Goal: Find contact information: Find contact information

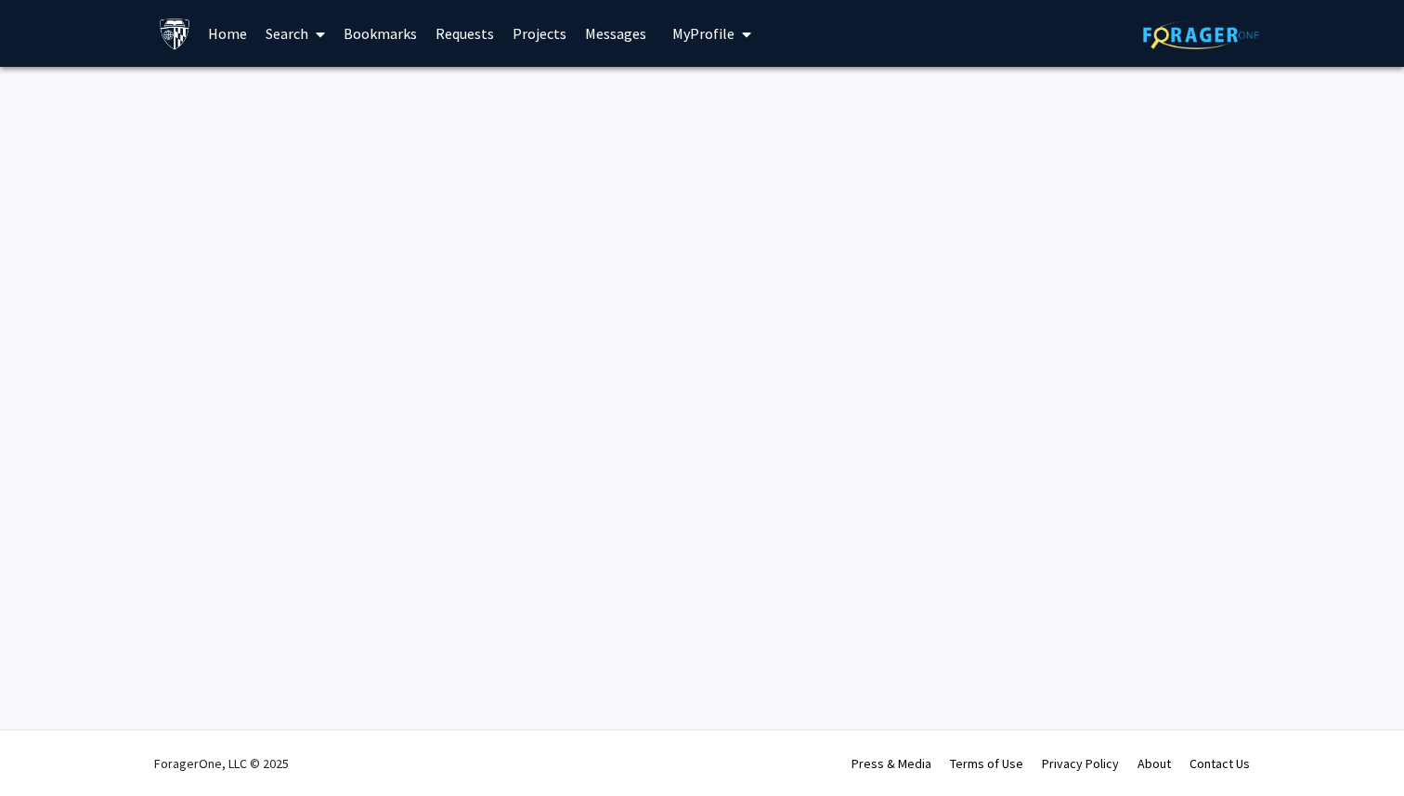
click at [226, 43] on link "Home" at bounding box center [228, 33] width 58 height 65
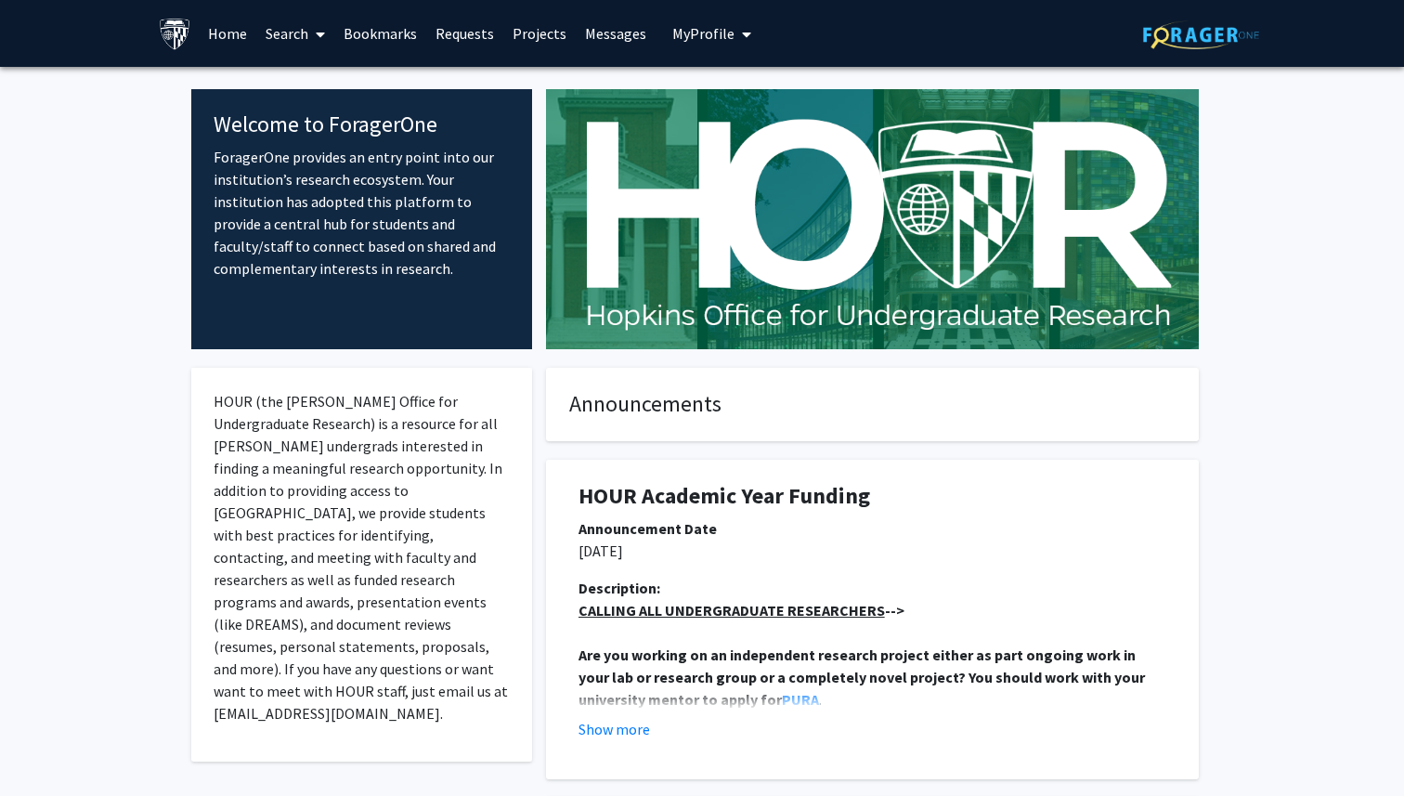
click at [232, 32] on link "Home" at bounding box center [228, 33] width 58 height 65
click at [528, 32] on link "Projects" at bounding box center [539, 33] width 72 height 65
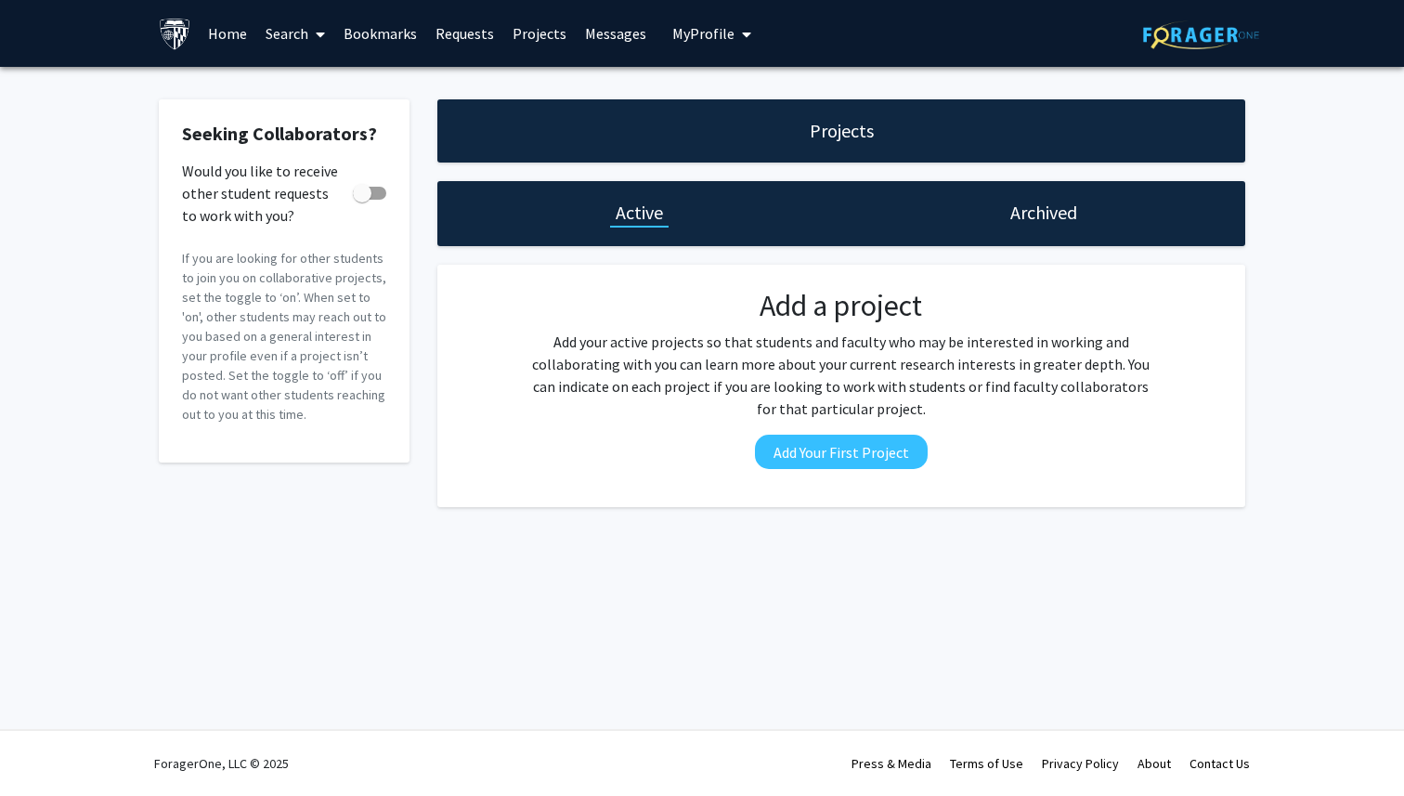
click at [463, 34] on link "Requests" at bounding box center [464, 33] width 77 height 65
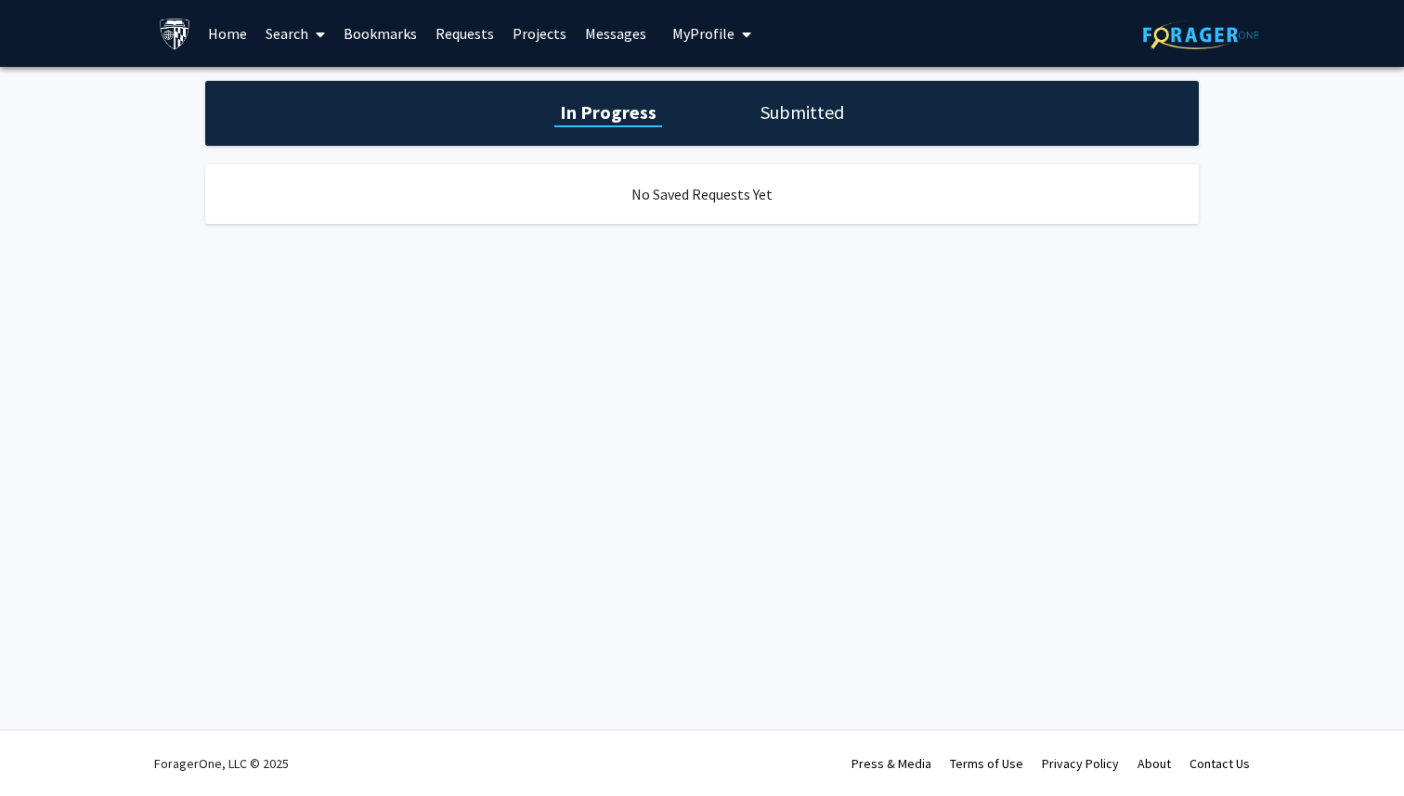
click at [309, 32] on span at bounding box center [316, 34] width 17 height 65
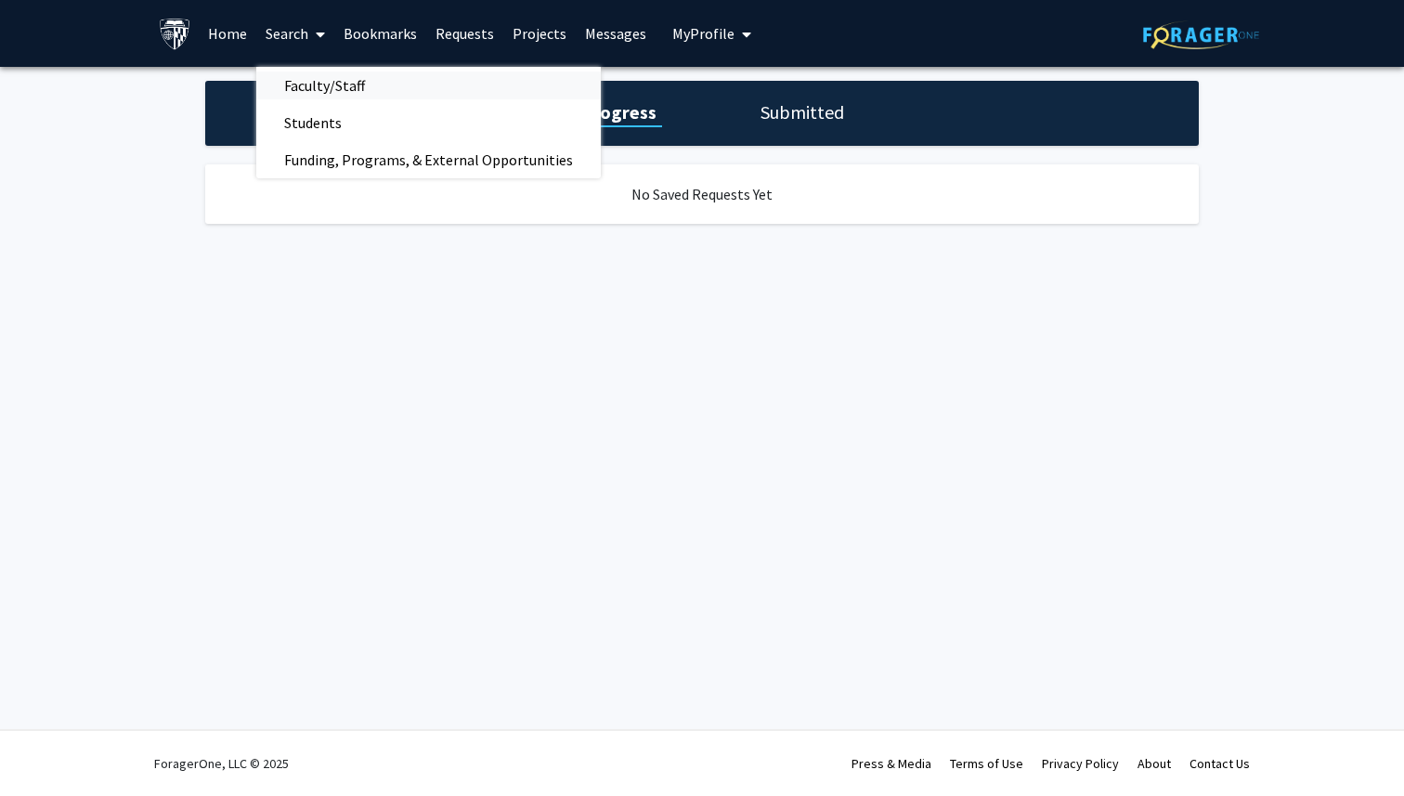
click at [335, 84] on span "Faculty/Staff" at bounding box center [324, 85] width 136 height 37
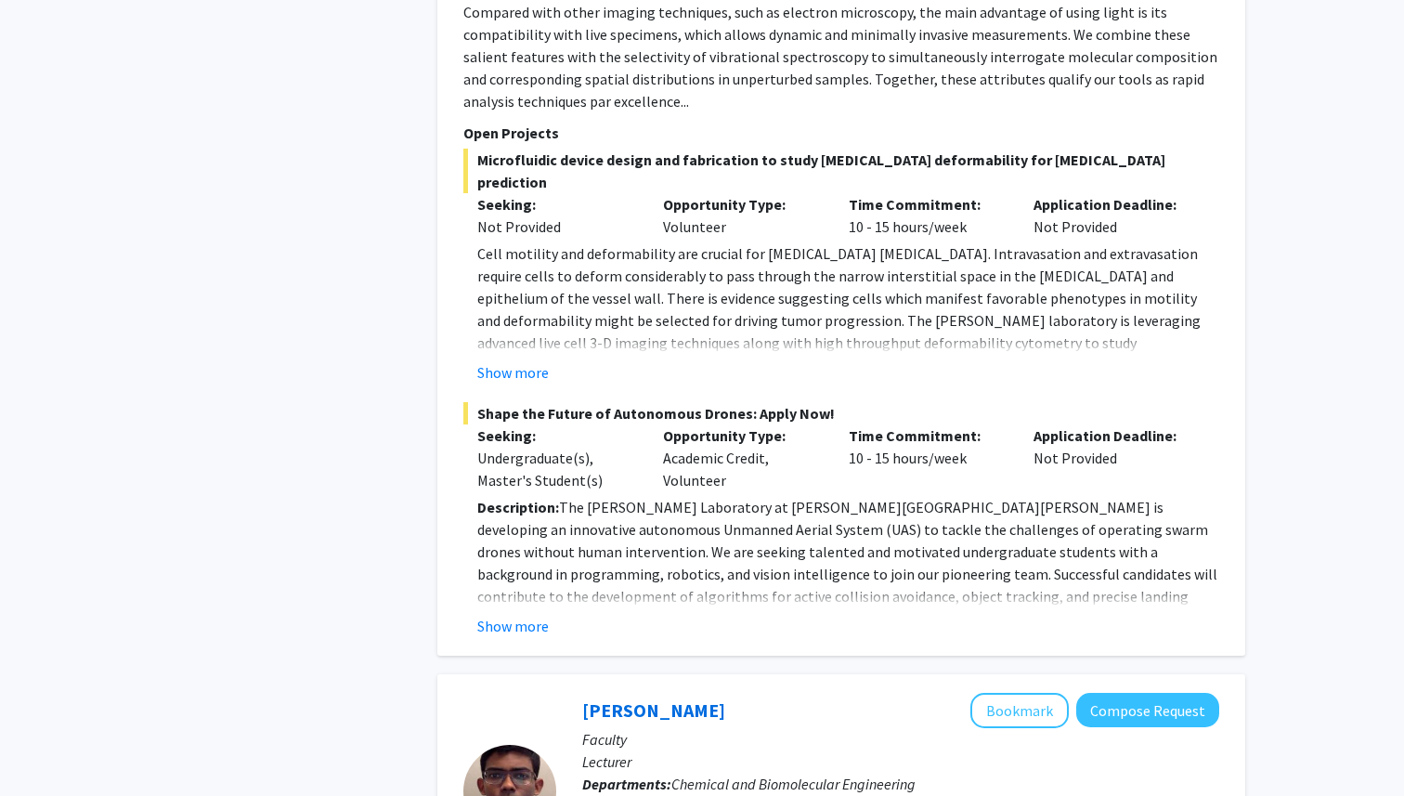
scroll to position [1588, 0]
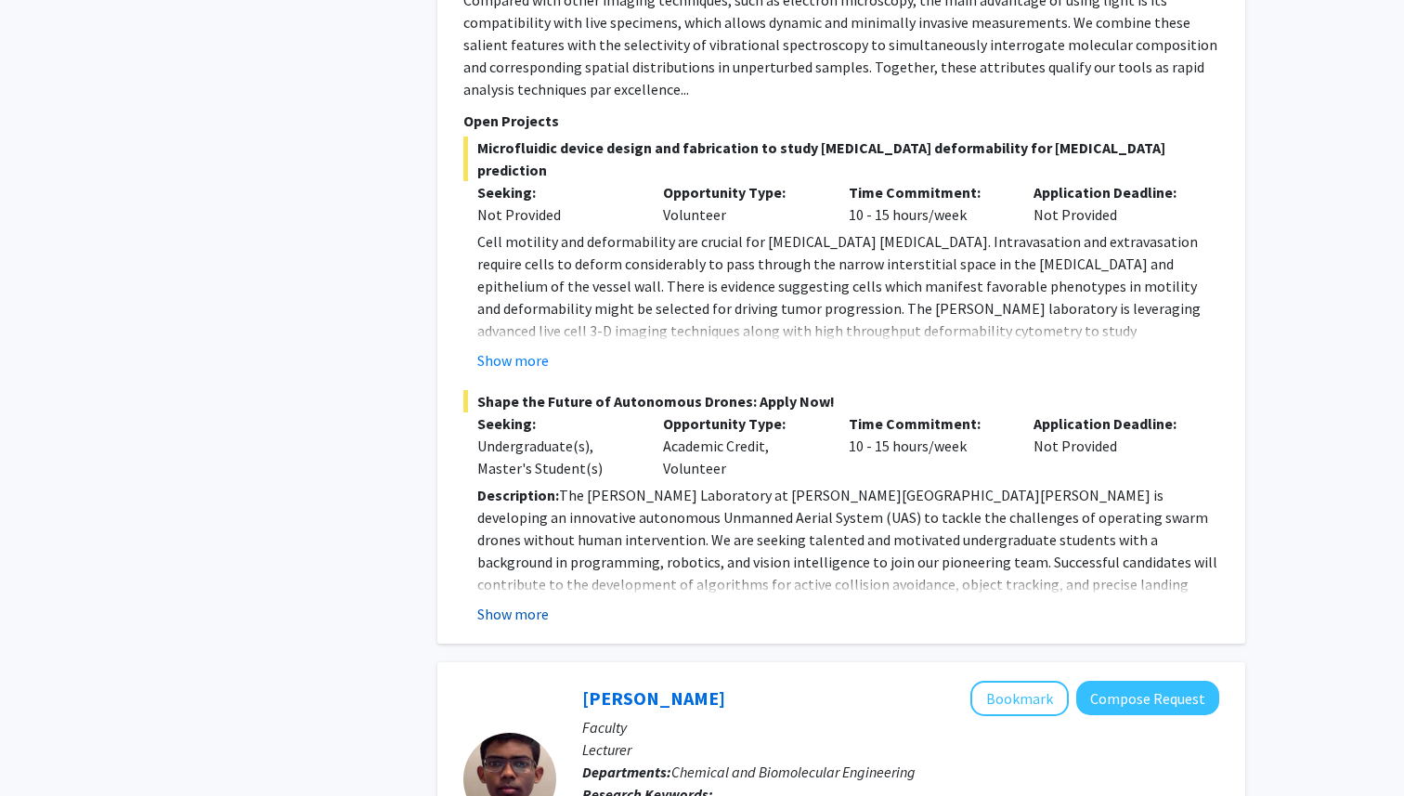
click at [516, 602] on button "Show more" at bounding box center [512, 613] width 71 height 22
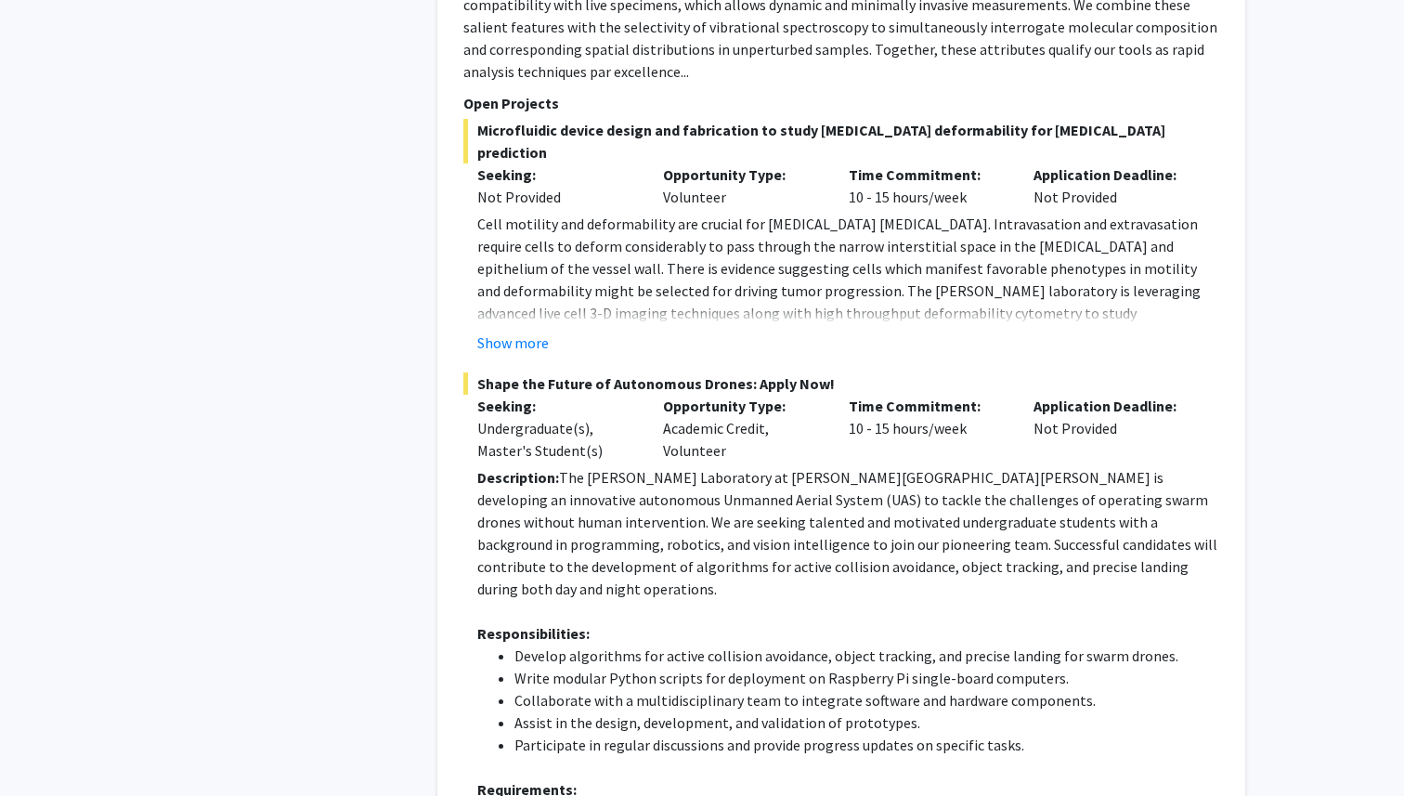
scroll to position [1608, 0]
click at [512, 330] on button "Show more" at bounding box center [512, 341] width 71 height 22
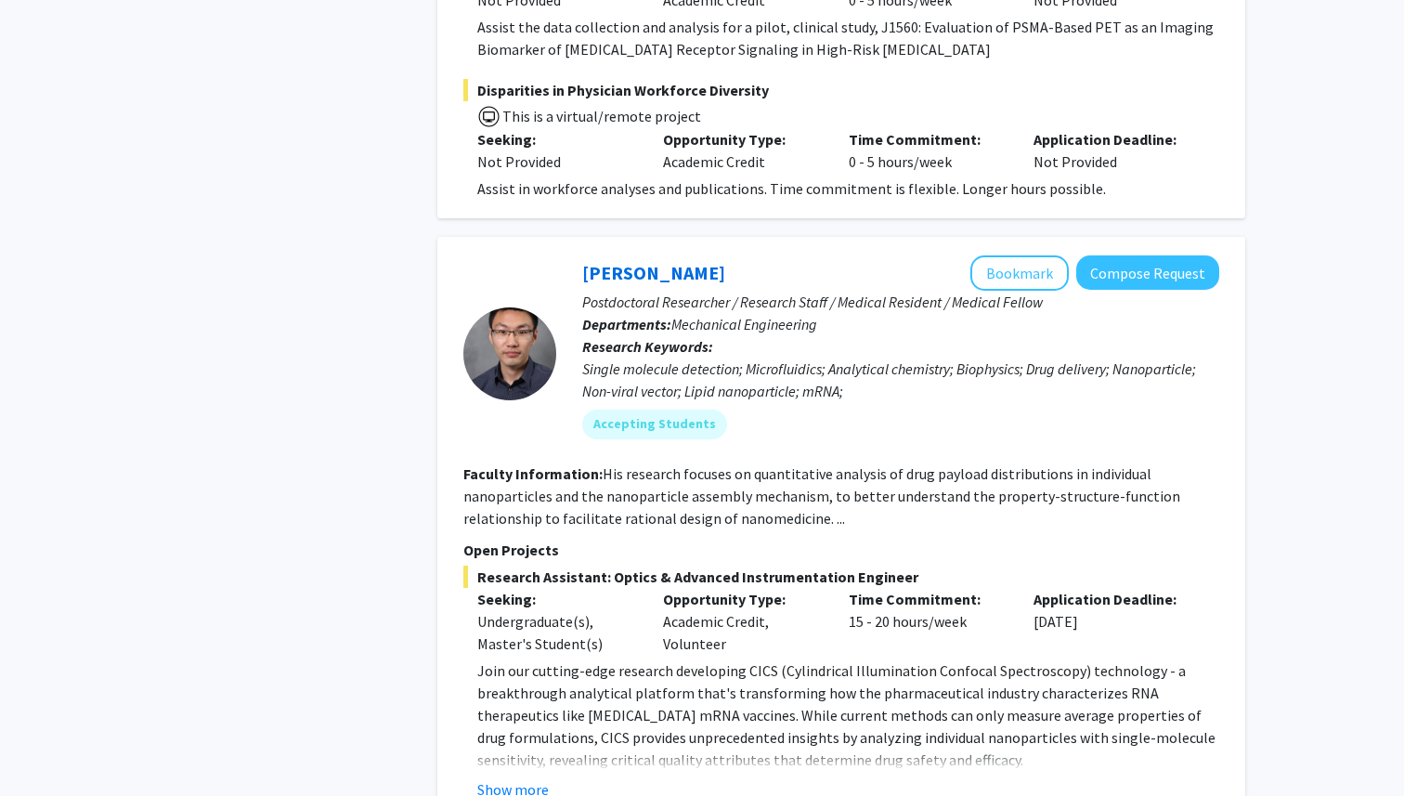
scroll to position [4418, 0]
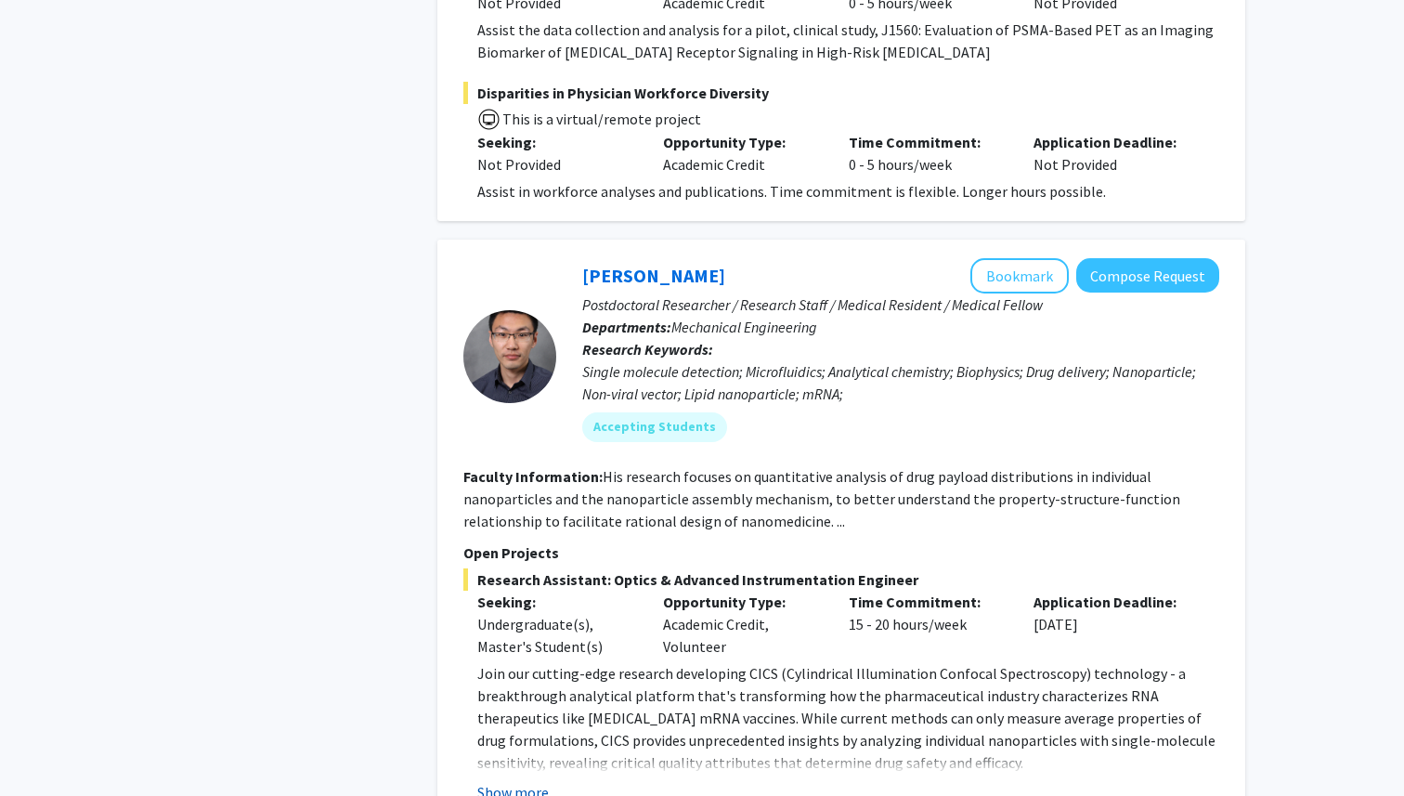
click at [513, 781] on button "Show more" at bounding box center [512, 792] width 71 height 22
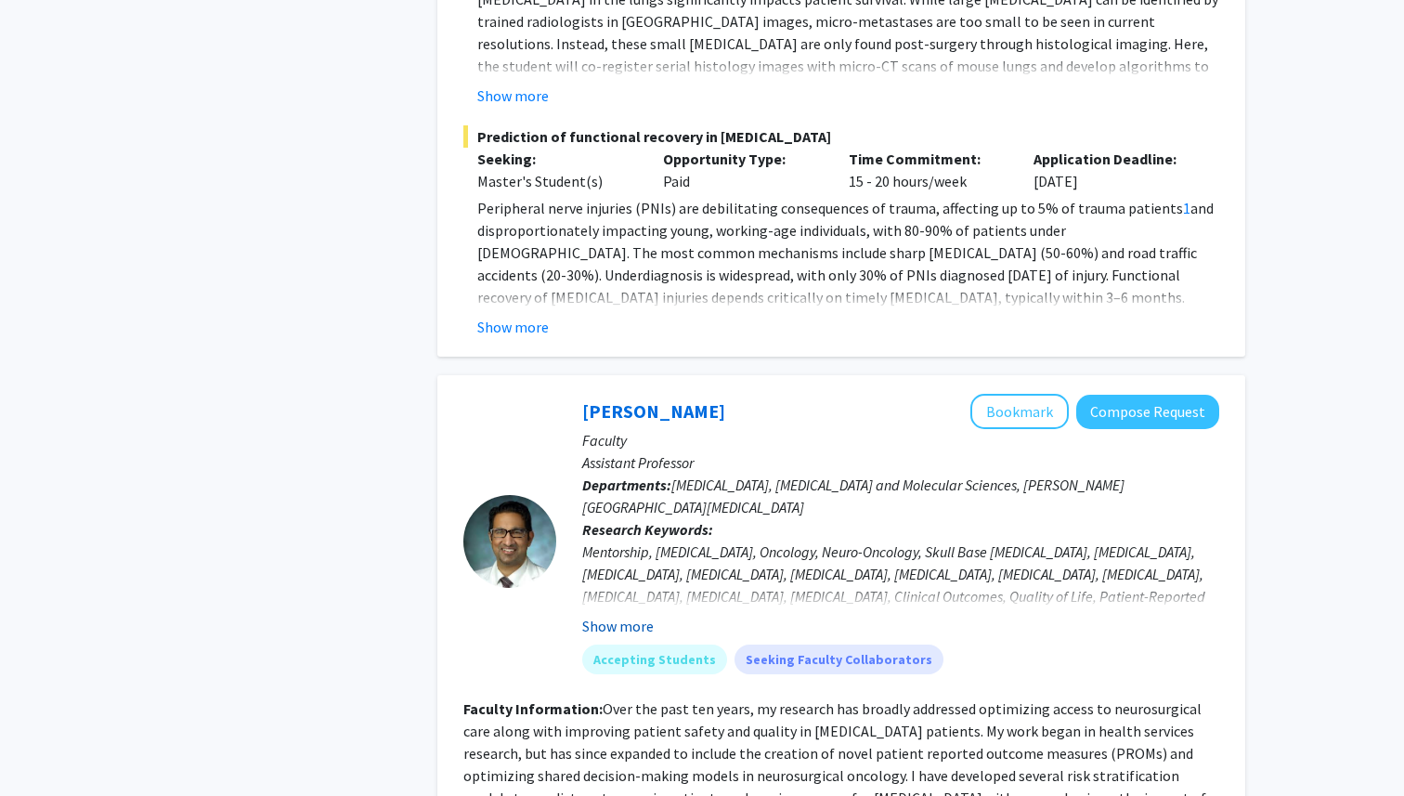
scroll to position [10823, 0]
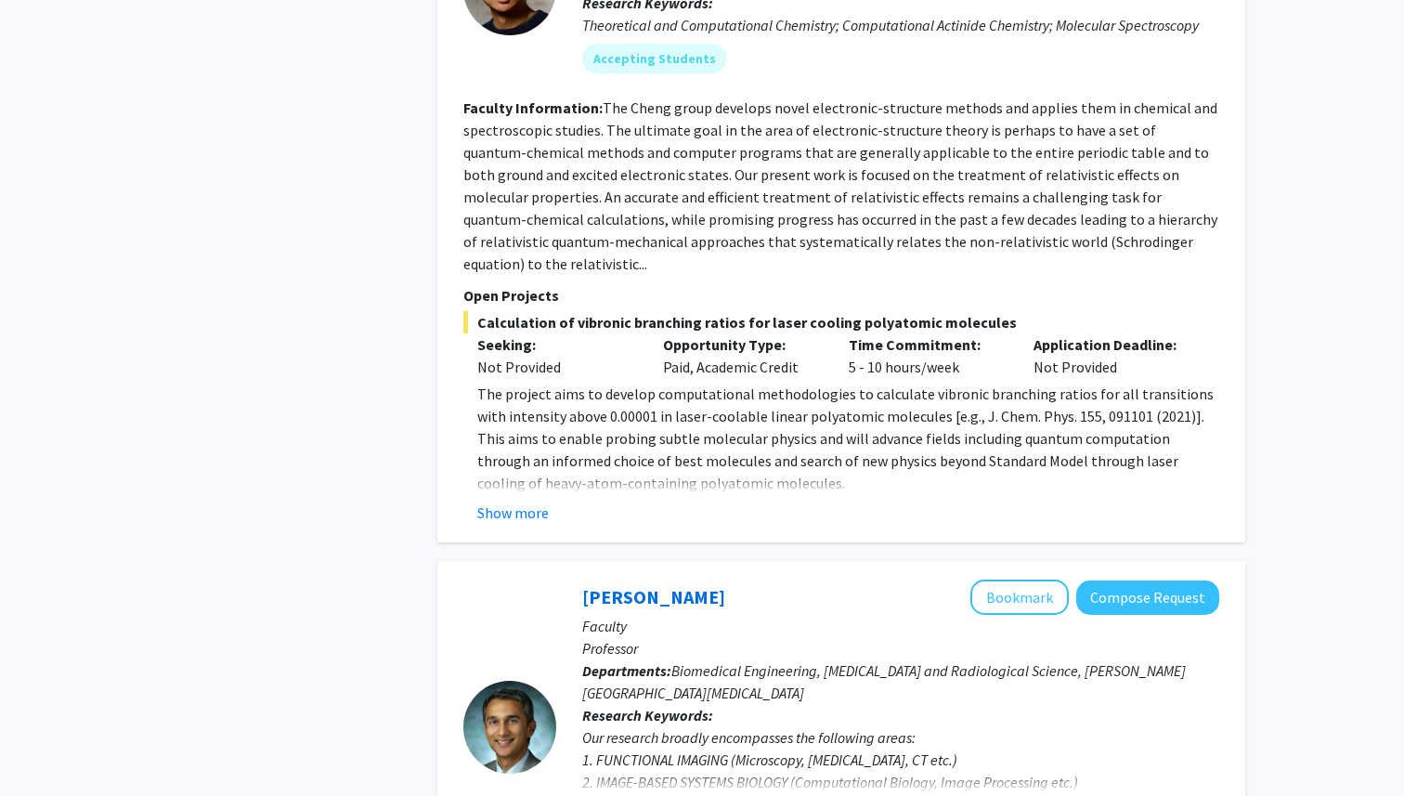
scroll to position [1783, 0]
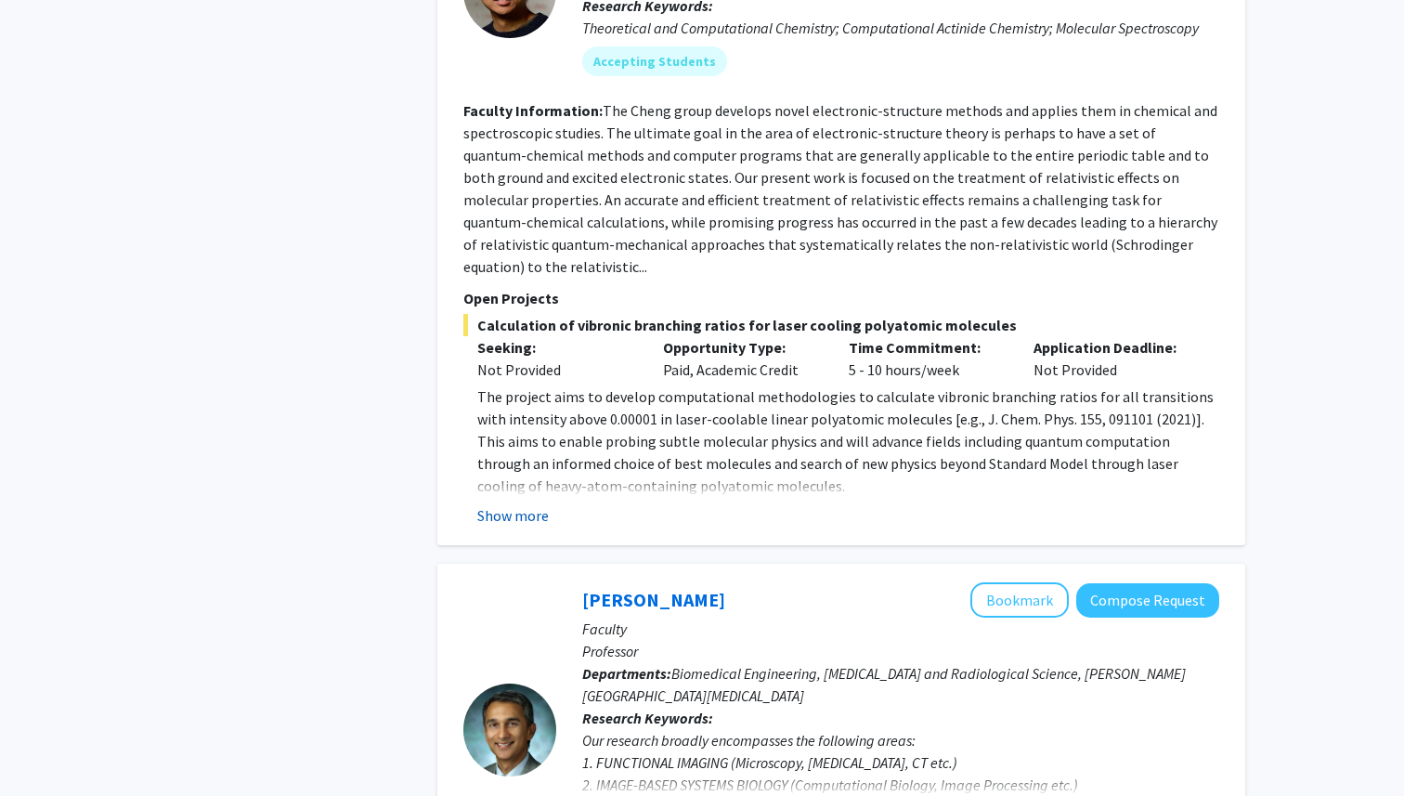
click at [535, 504] on button "Show more" at bounding box center [512, 515] width 71 height 22
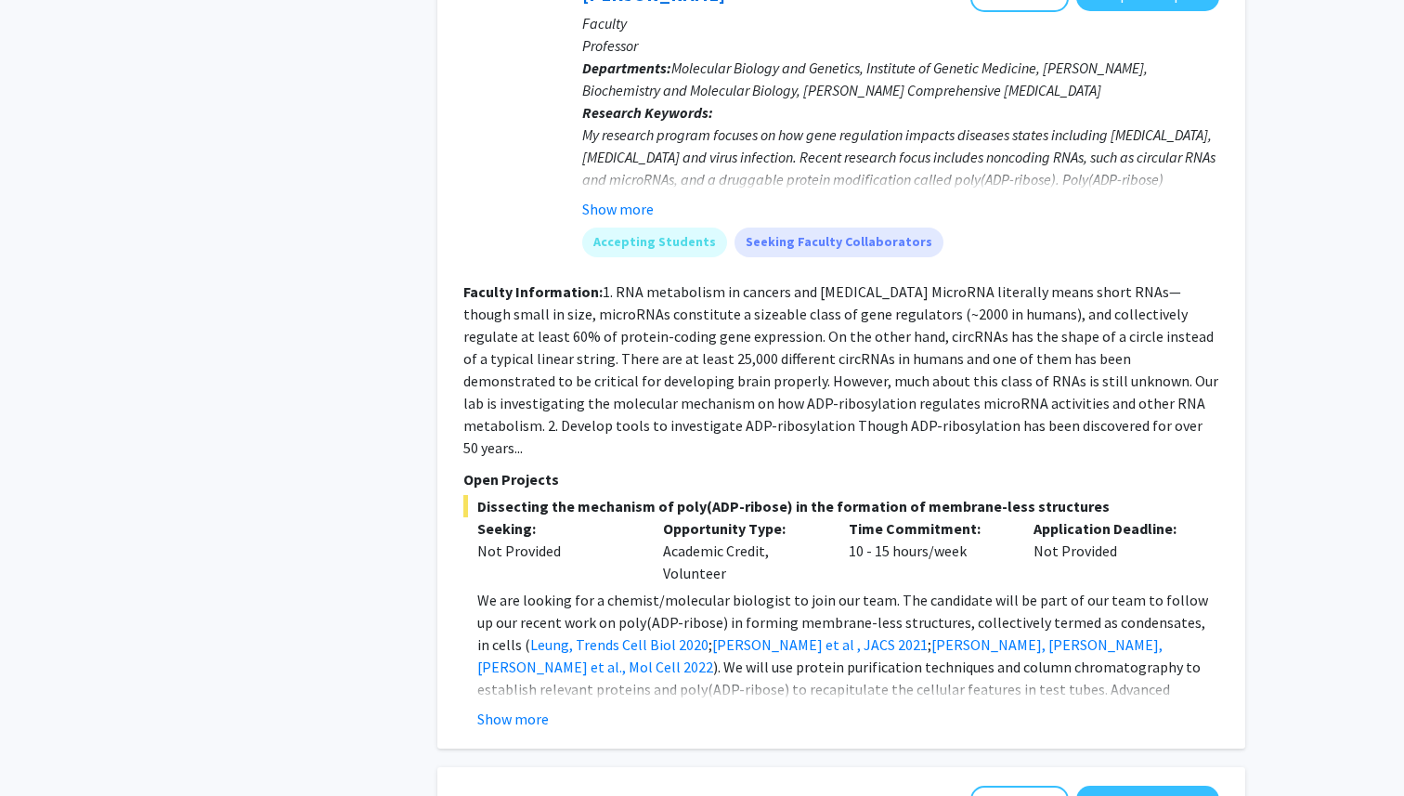
scroll to position [6200, 0]
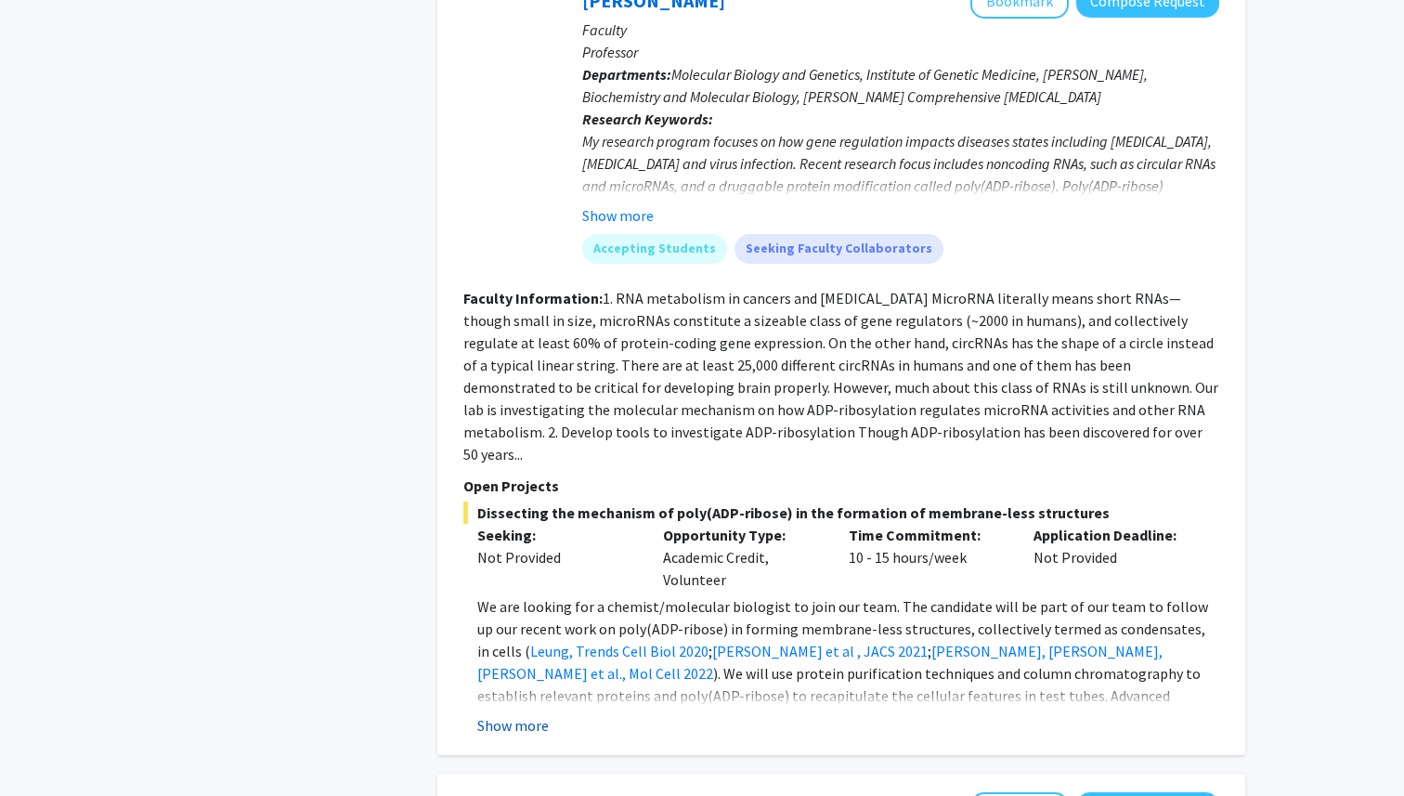
click at [528, 714] on button "Show more" at bounding box center [512, 725] width 71 height 22
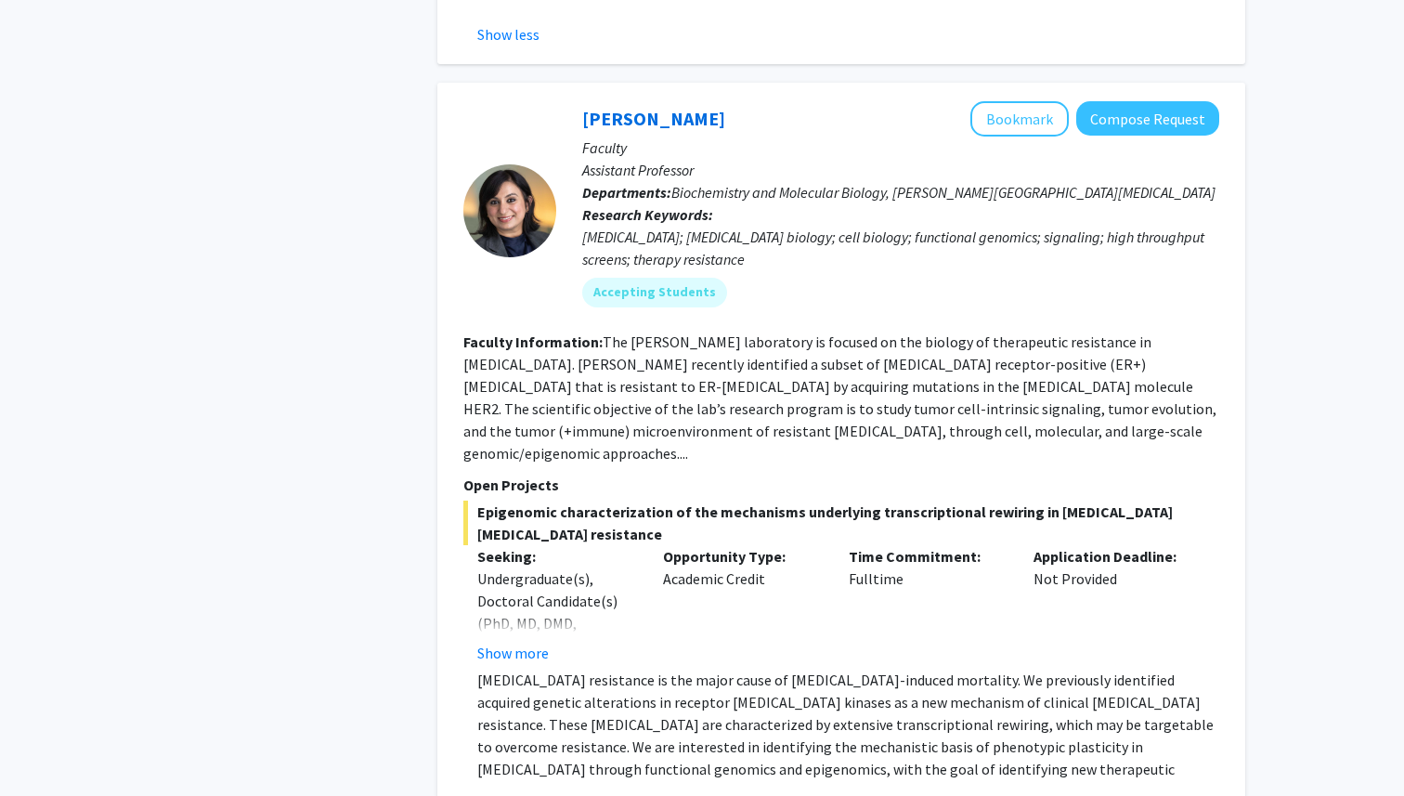
scroll to position [7054, 0]
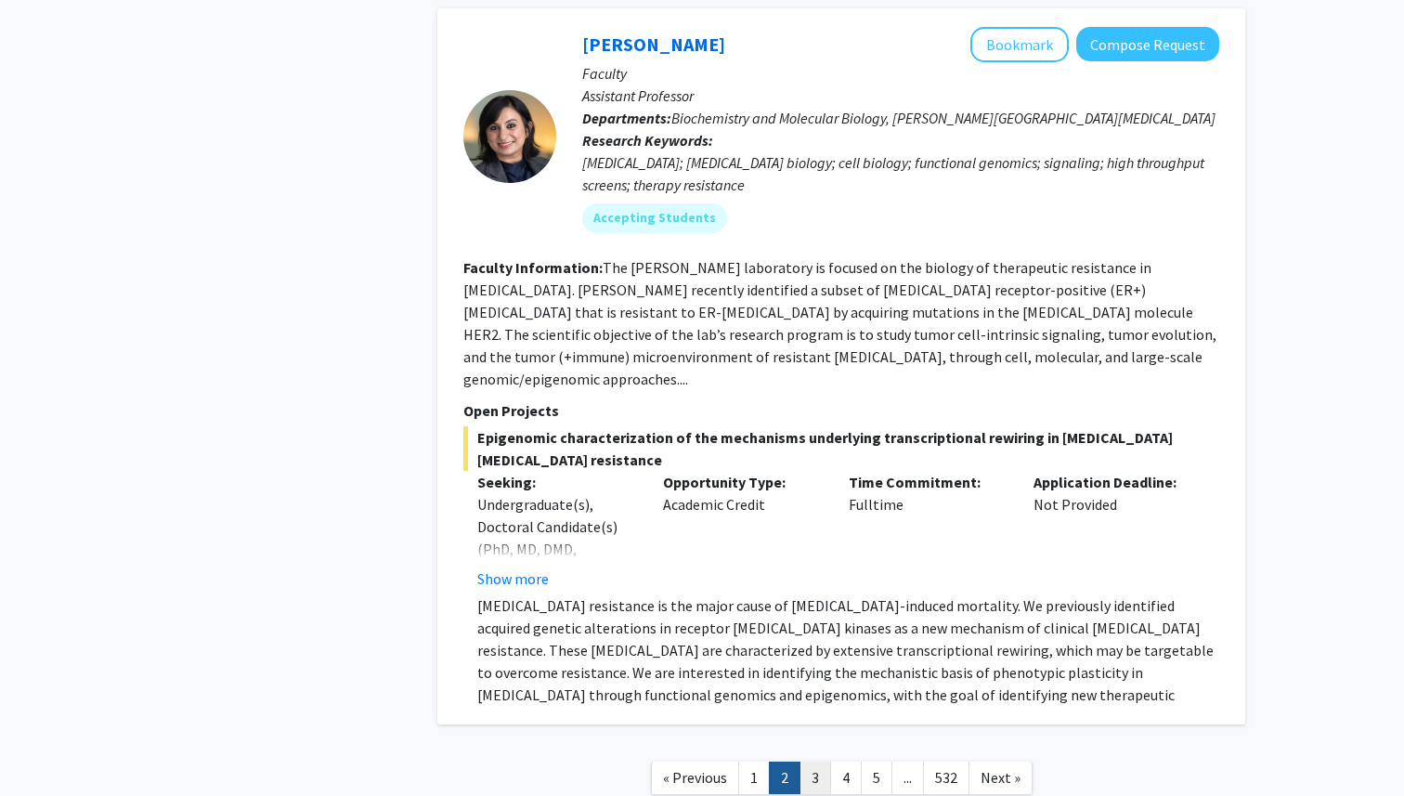
click at [820, 761] on link "3" at bounding box center [815, 777] width 32 height 32
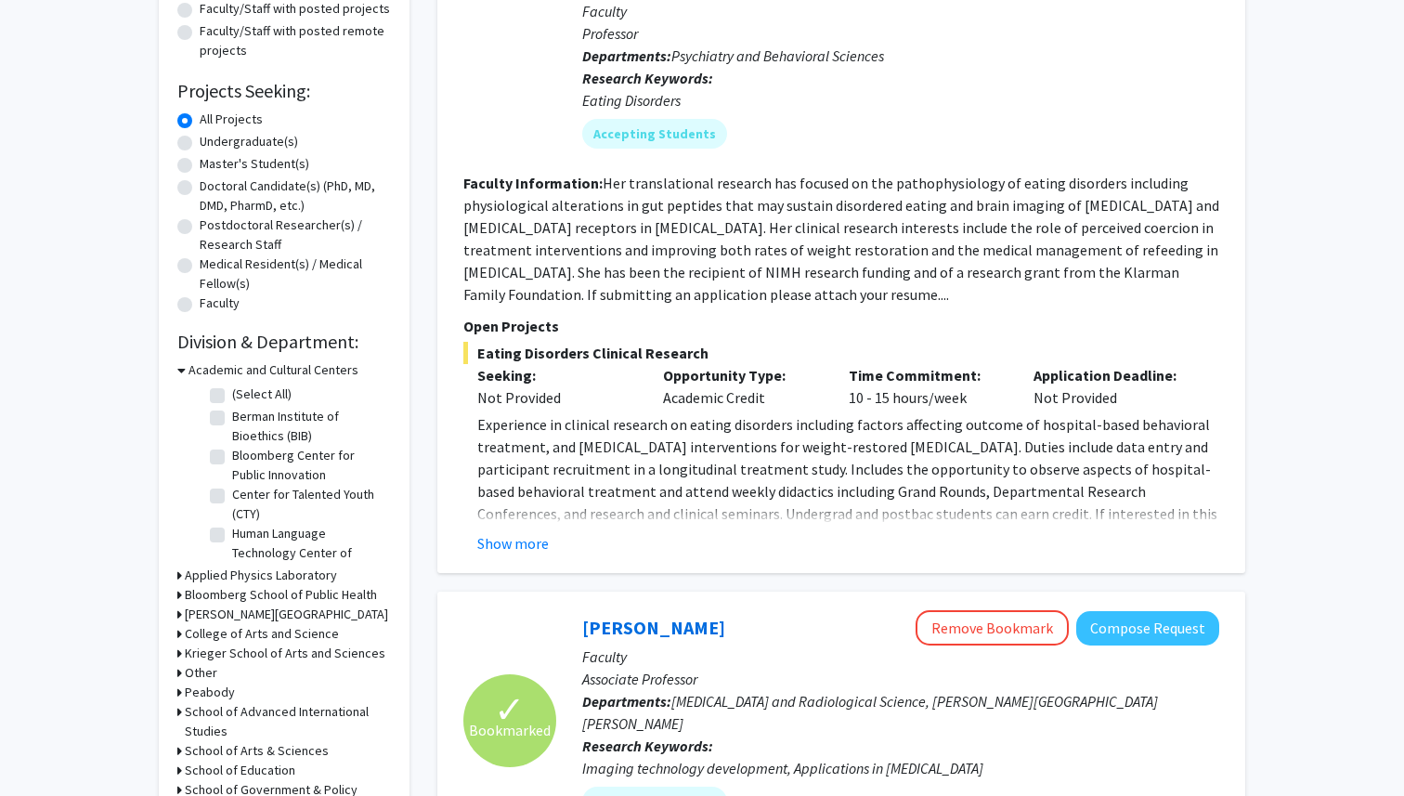
scroll to position [254, 0]
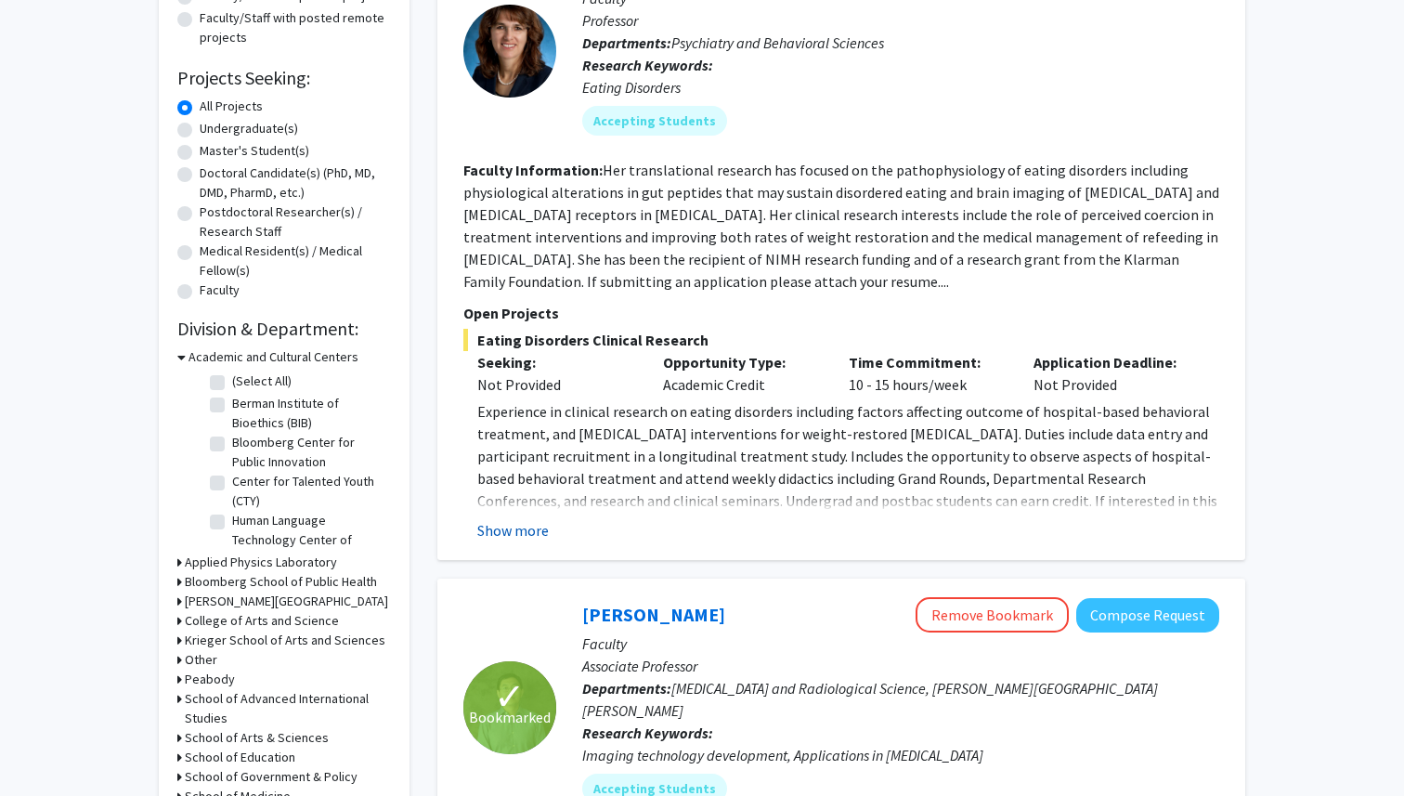
click at [528, 525] on button "Show more" at bounding box center [512, 530] width 71 height 22
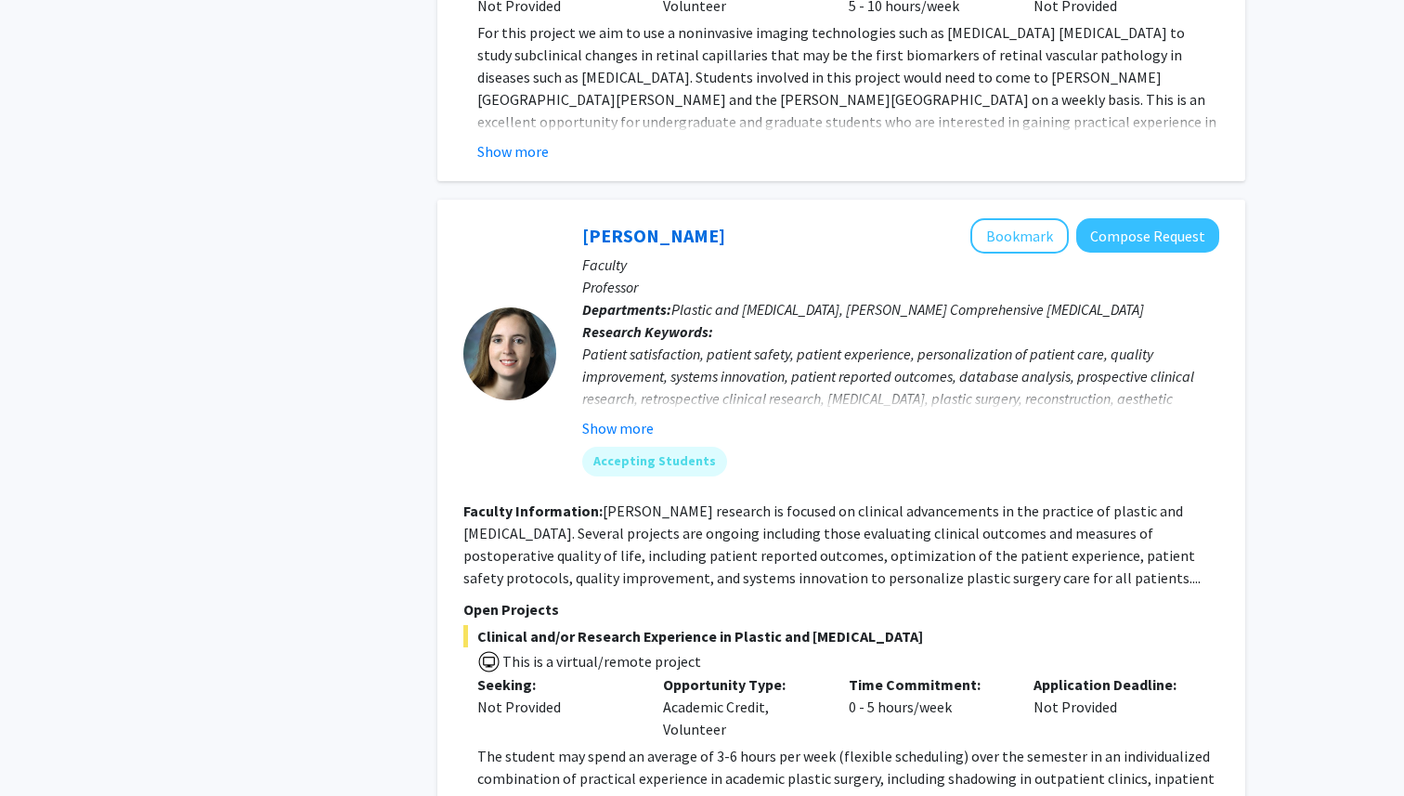
scroll to position [6326, 0]
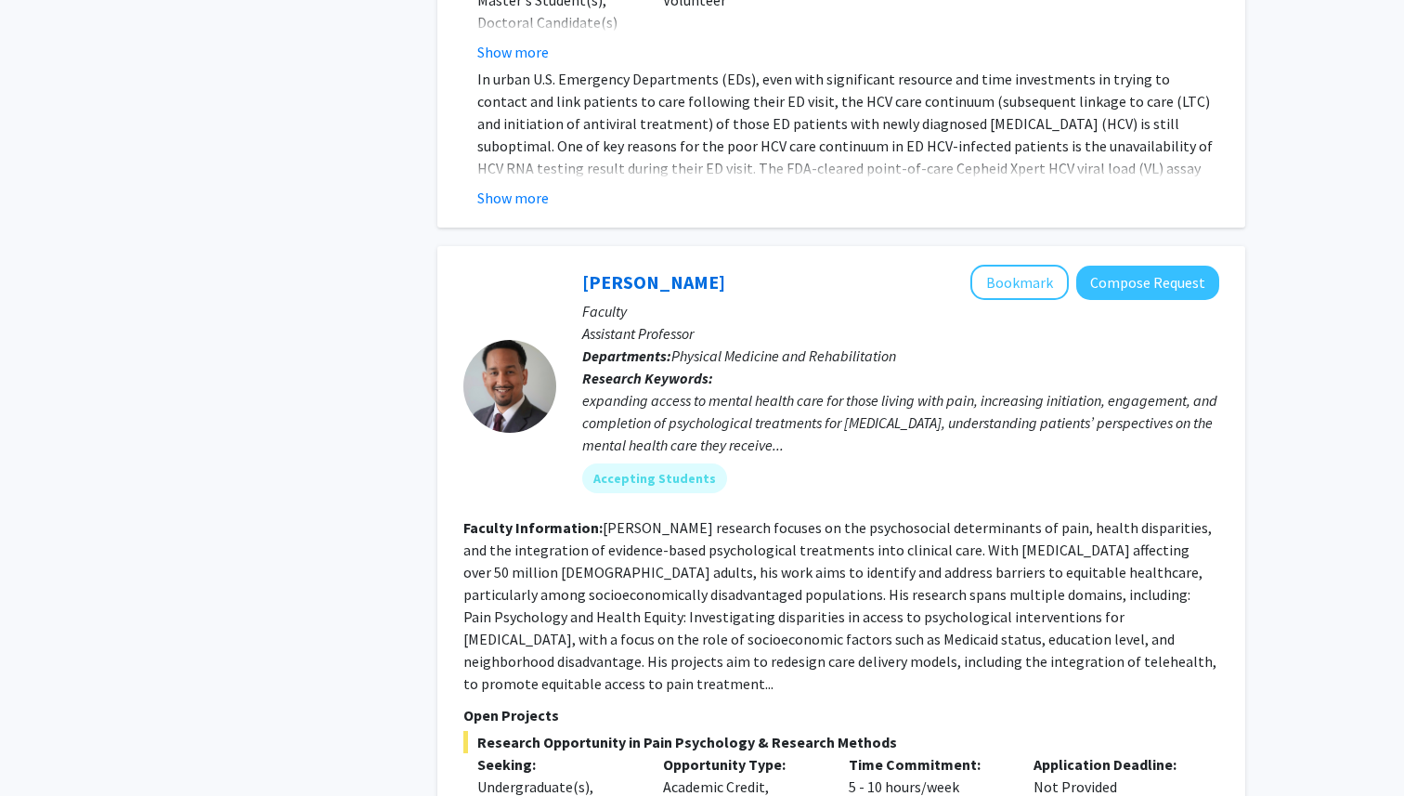
scroll to position [2841, 0]
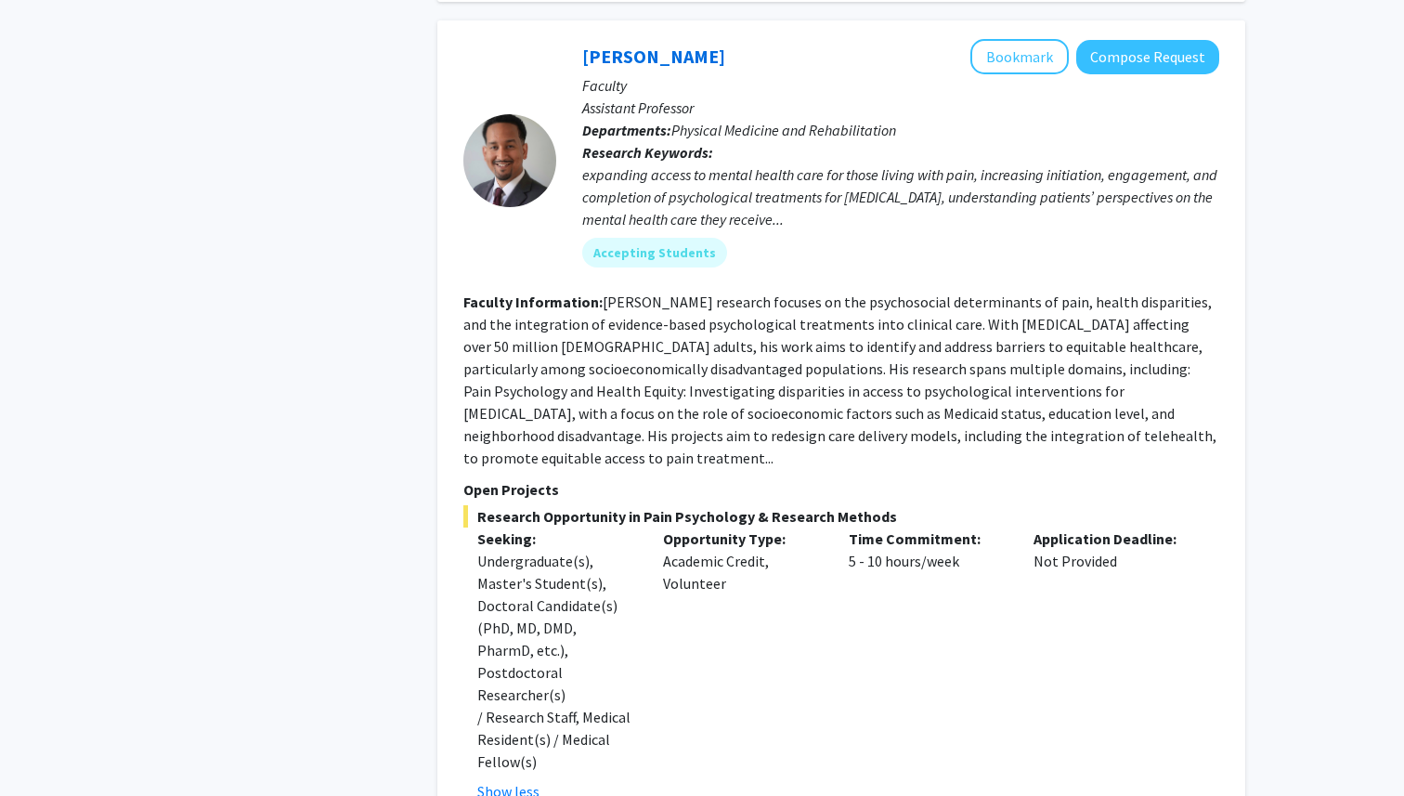
scroll to position [3065, 0]
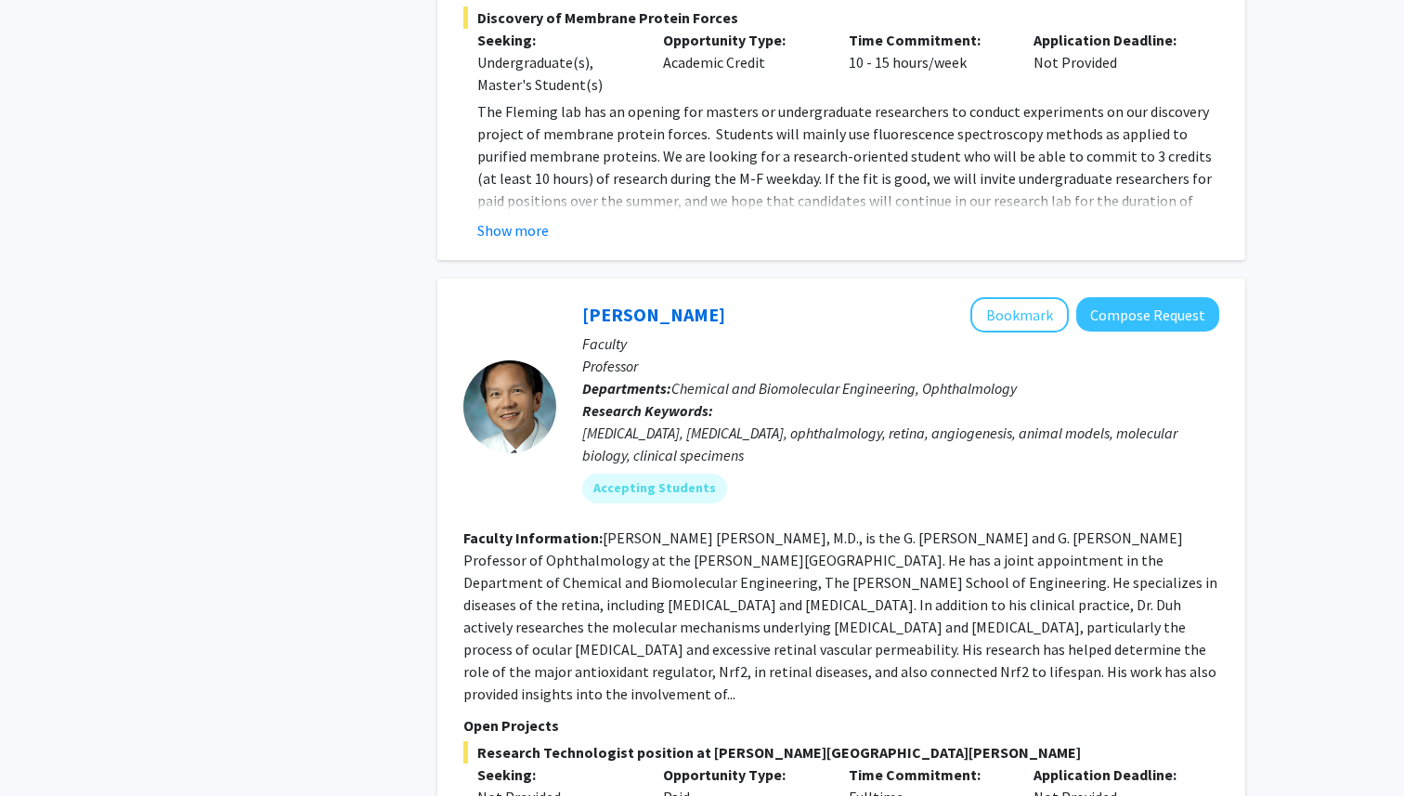
scroll to position [7002, 0]
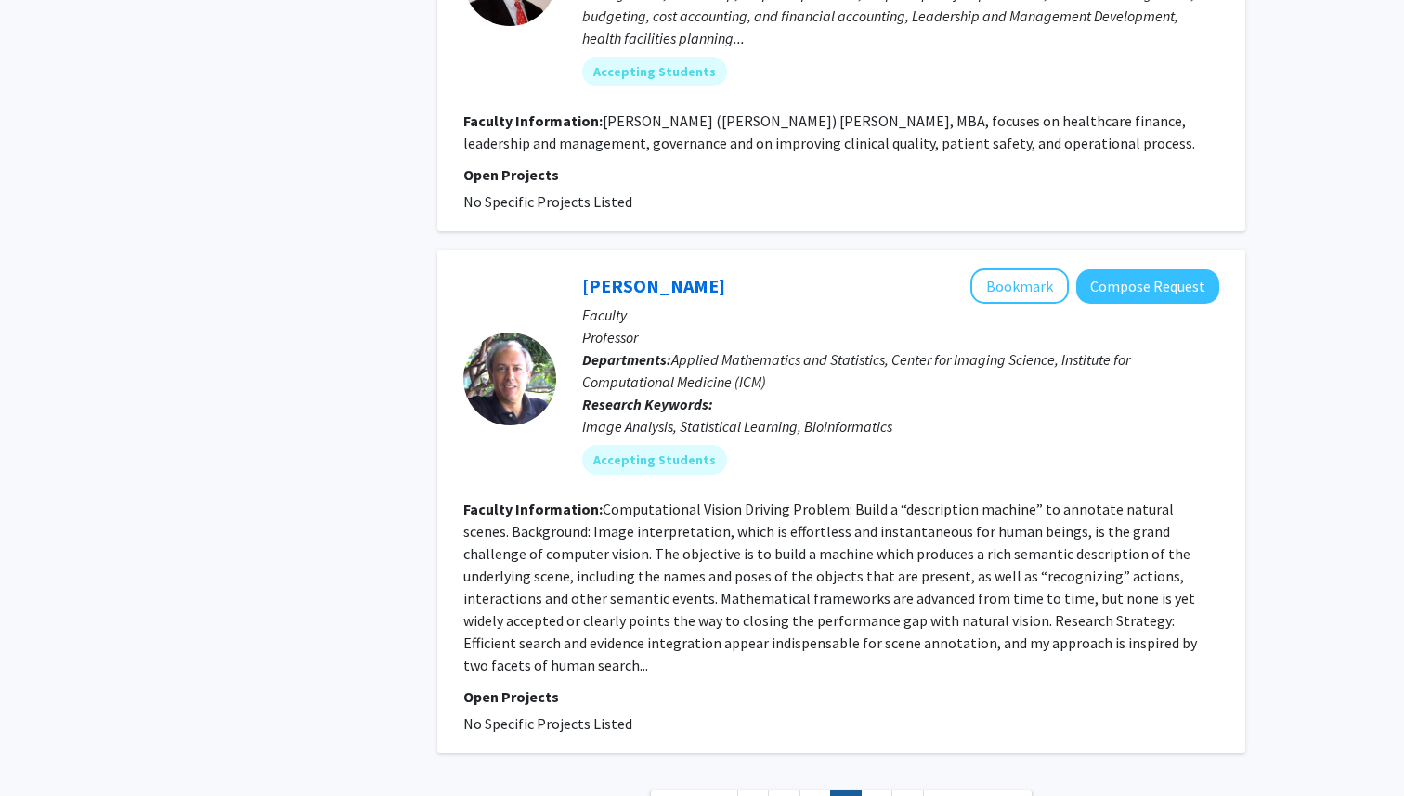
scroll to position [5530, 0]
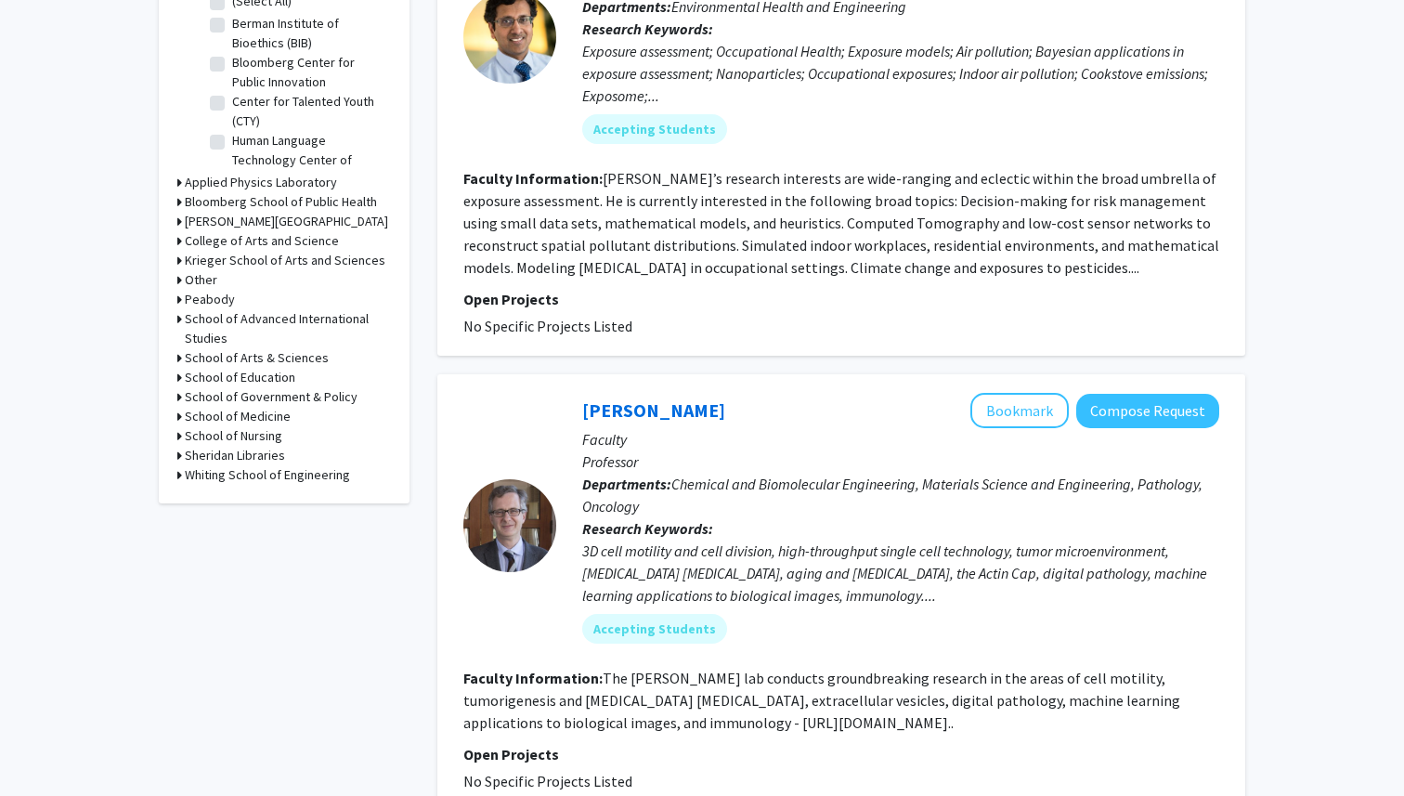
scroll to position [676, 0]
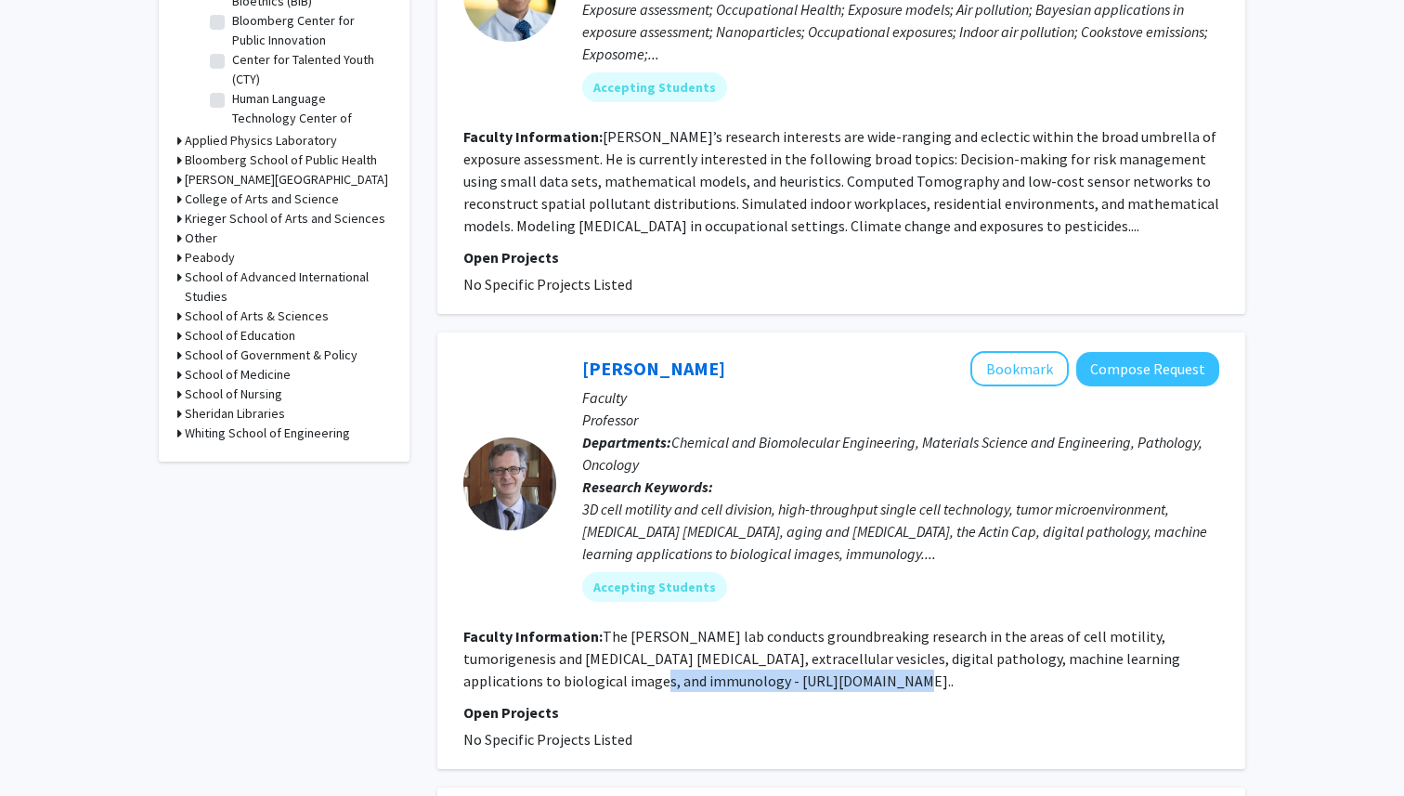
drag, startPoint x: 553, startPoint y: 681, endPoint x: 783, endPoint y: 683, distance: 230.2
click at [783, 683] on fg-read-more "The [PERSON_NAME] lab conducts groundbreaking research in the areas of cell mot…" at bounding box center [821, 658] width 717 height 63
click at [650, 364] on link "[PERSON_NAME]" at bounding box center [653, 367] width 143 height 23
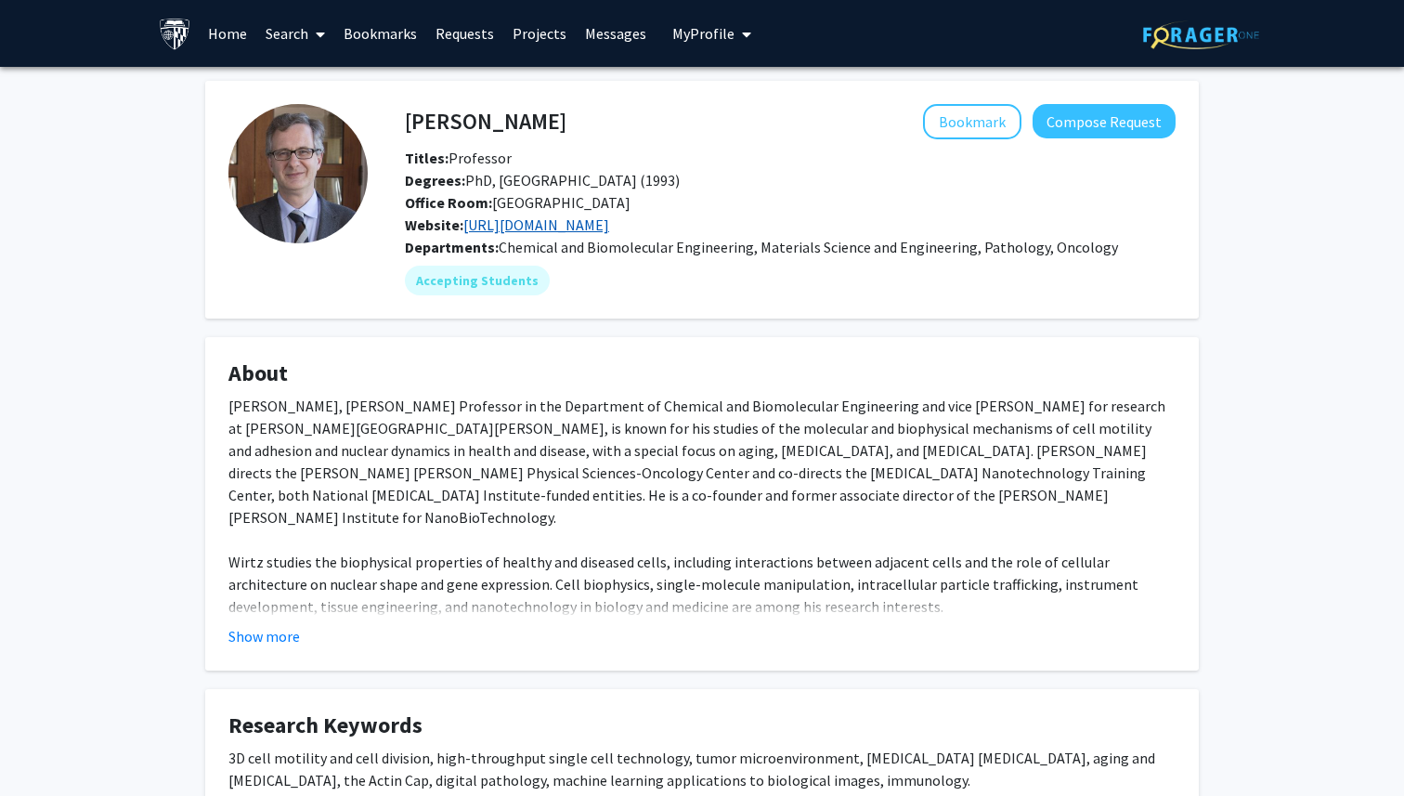
click at [609, 223] on link "[URL][DOMAIN_NAME]" at bounding box center [536, 224] width 146 height 19
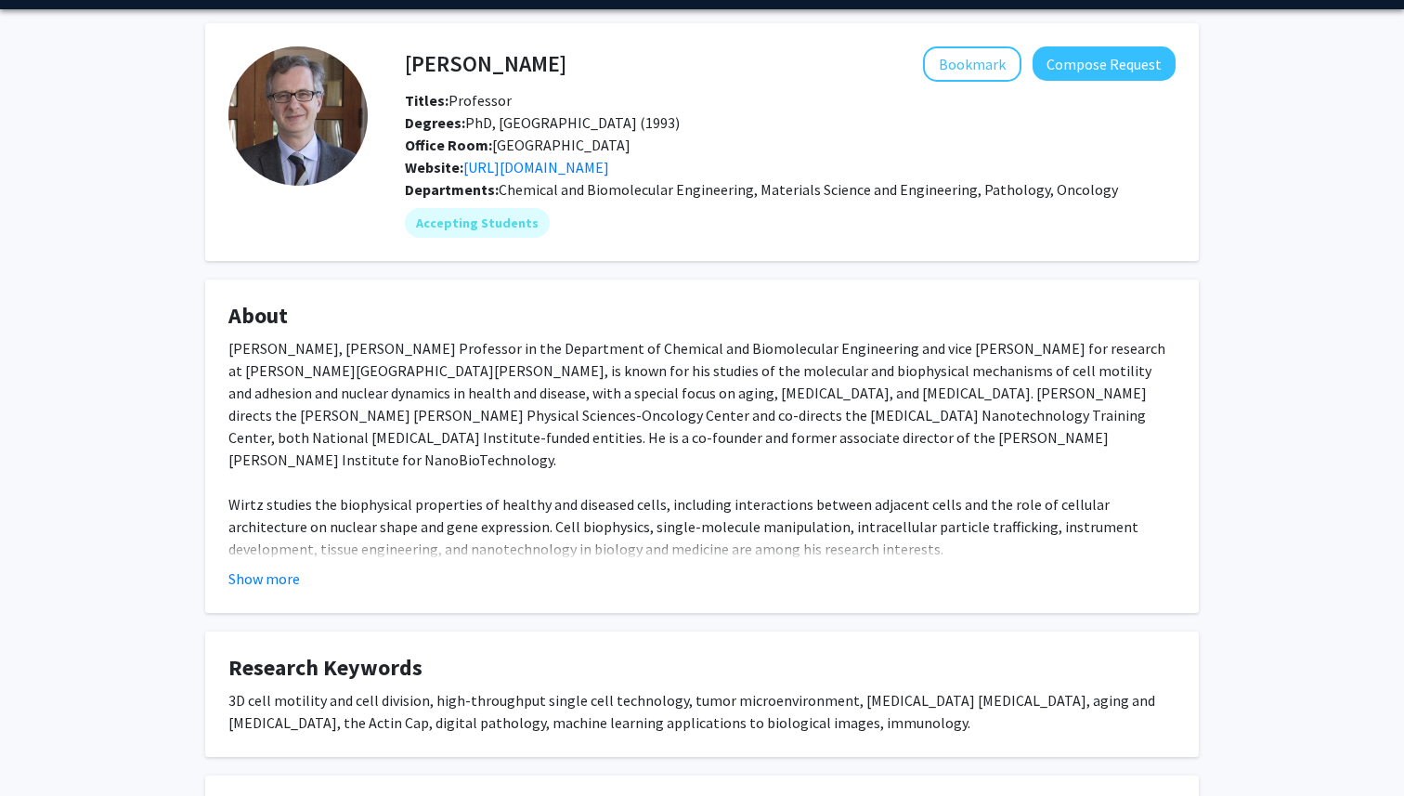
scroll to position [89, 0]
